Goal: Entertainment & Leisure: Consume media (video, audio)

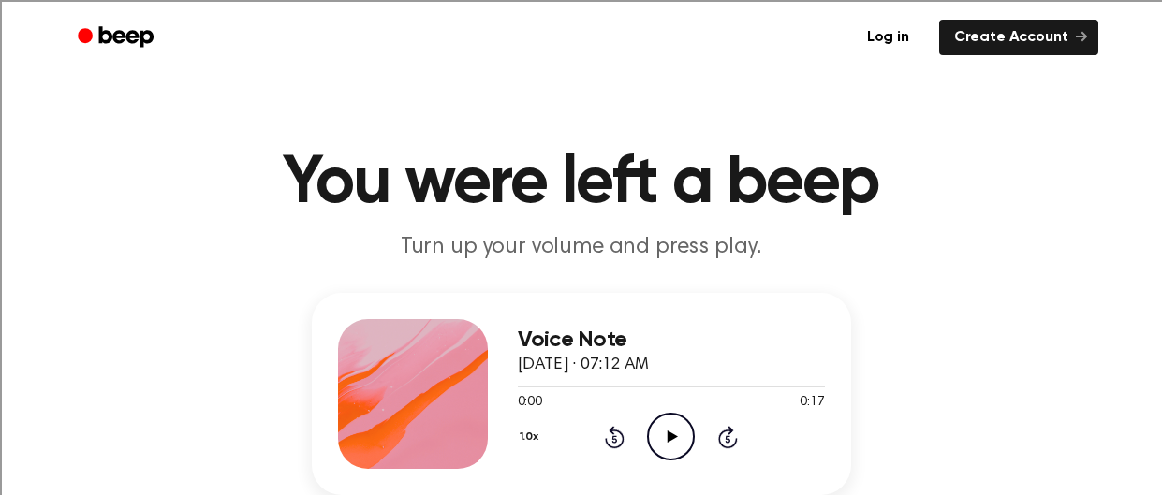
click at [680, 426] on icon "Play Audio" at bounding box center [671, 437] width 48 height 48
click at [680, 426] on icon "Pause Audio" at bounding box center [671, 437] width 48 height 48
click at [680, 426] on icon "Play Audio" at bounding box center [671, 437] width 48 height 48
click at [677, 428] on icon "Play Audio" at bounding box center [671, 437] width 48 height 48
click at [681, 437] on icon "Play Audio" at bounding box center [671, 437] width 48 height 48
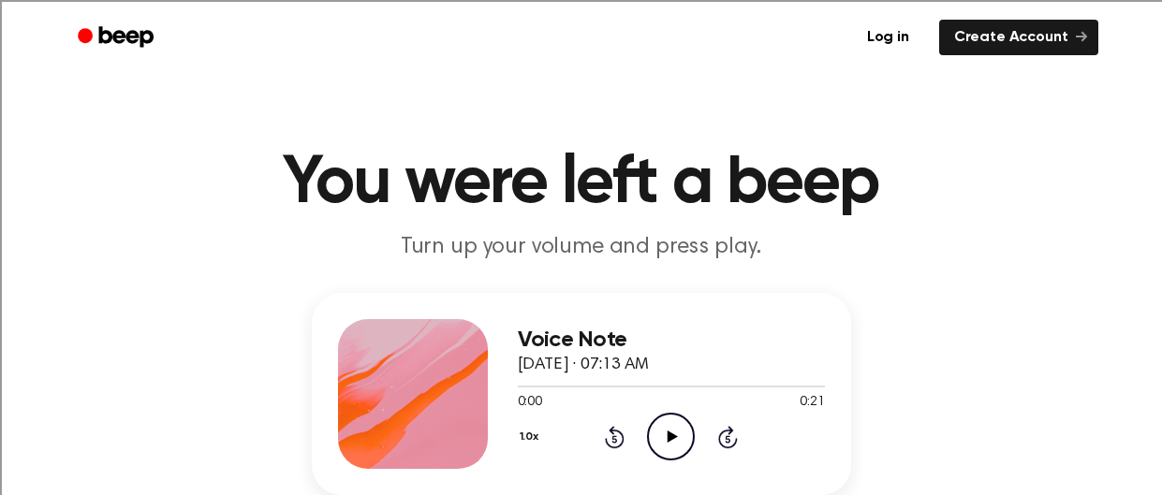
click at [668, 433] on icon at bounding box center [673, 437] width 10 height 12
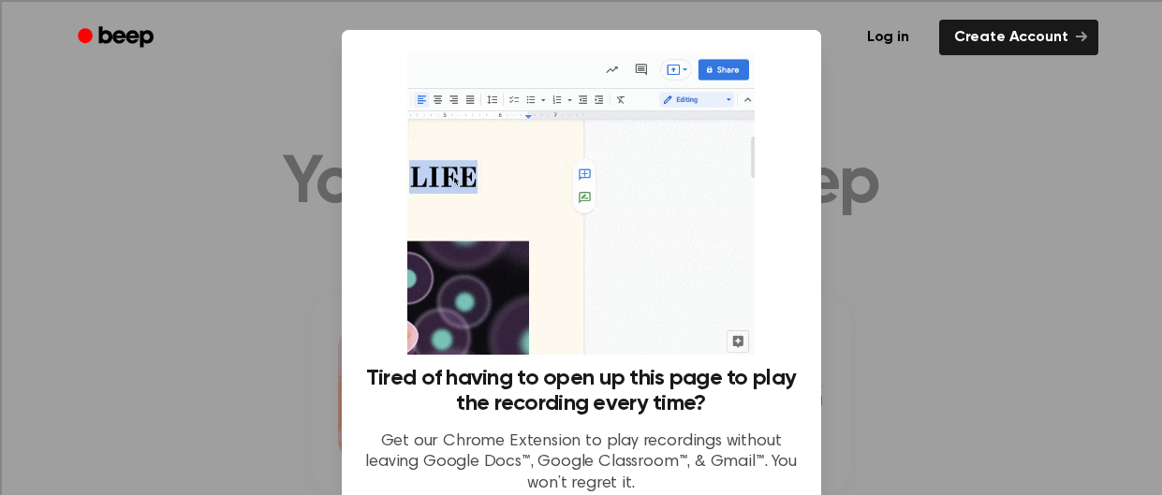
click at [916, 272] on div at bounding box center [581, 247] width 1162 height 495
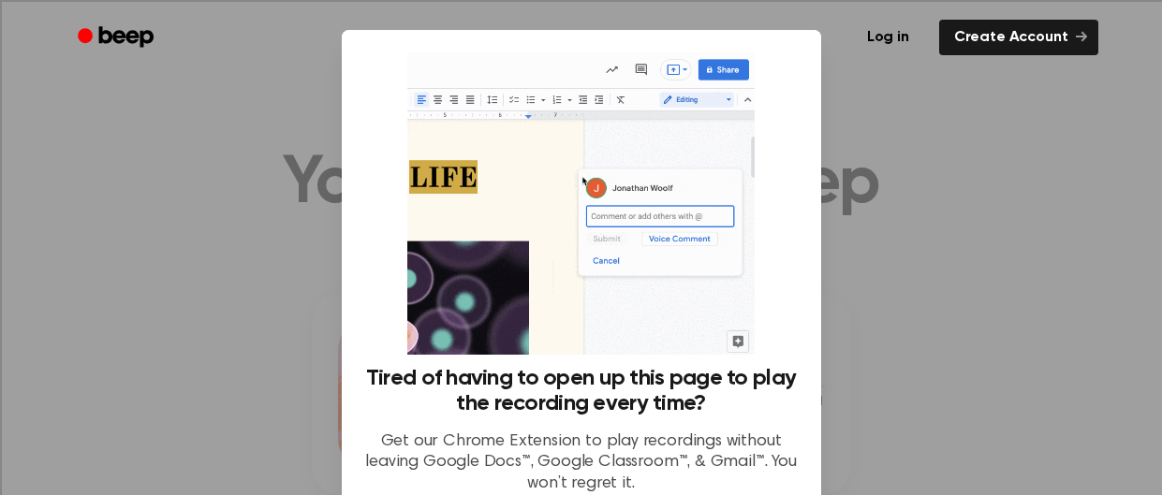
click at [218, 218] on div at bounding box center [581, 247] width 1162 height 495
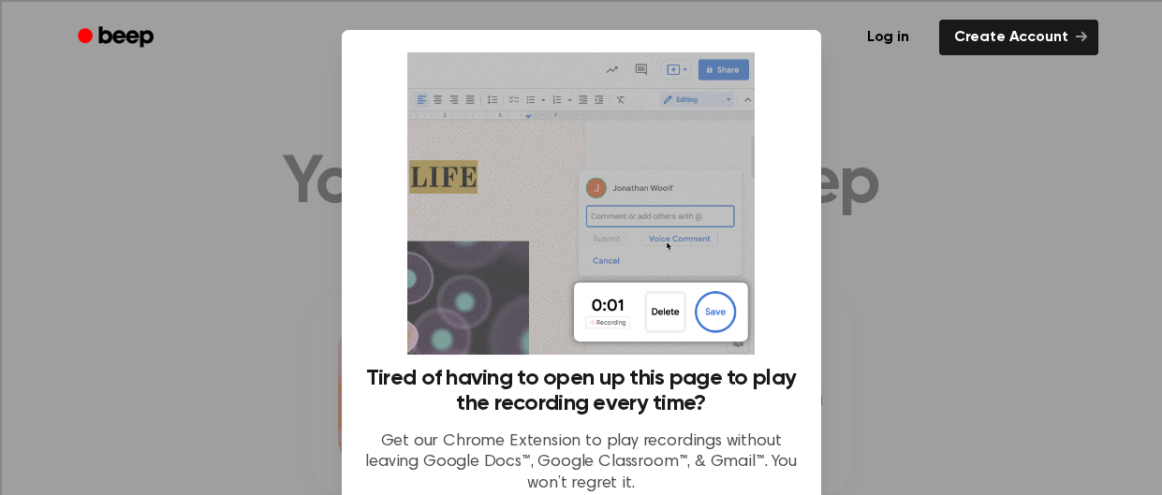
click at [218, 218] on div at bounding box center [581, 247] width 1162 height 495
click at [1069, 35] on link "Create Account" at bounding box center [1018, 38] width 159 height 36
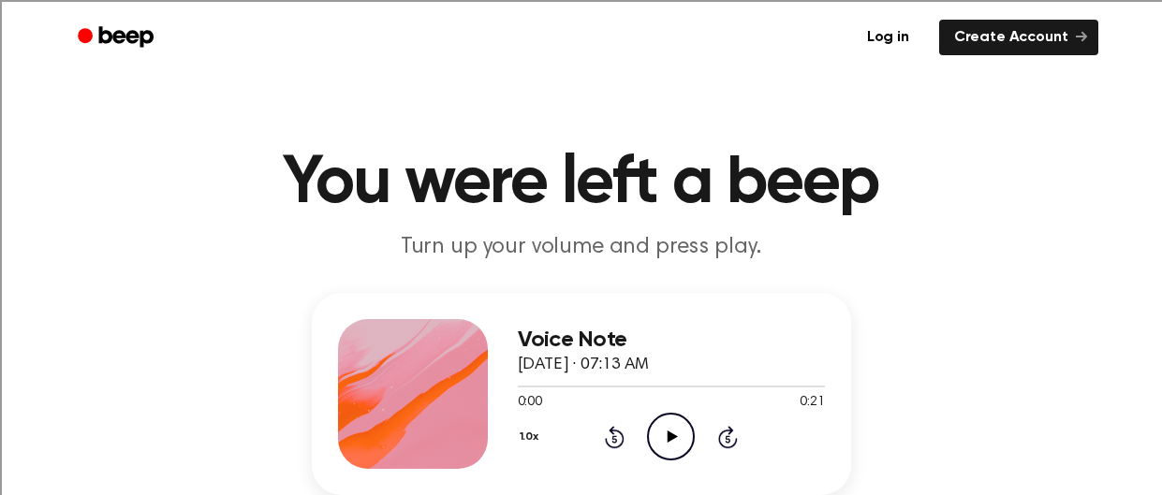
click at [670, 430] on icon "Play Audio" at bounding box center [671, 437] width 48 height 48
click at [661, 451] on icon "Play Audio" at bounding box center [671, 437] width 48 height 48
click at [678, 457] on icon "Play Audio" at bounding box center [671, 437] width 48 height 48
